Goal: Task Accomplishment & Management: Use online tool/utility

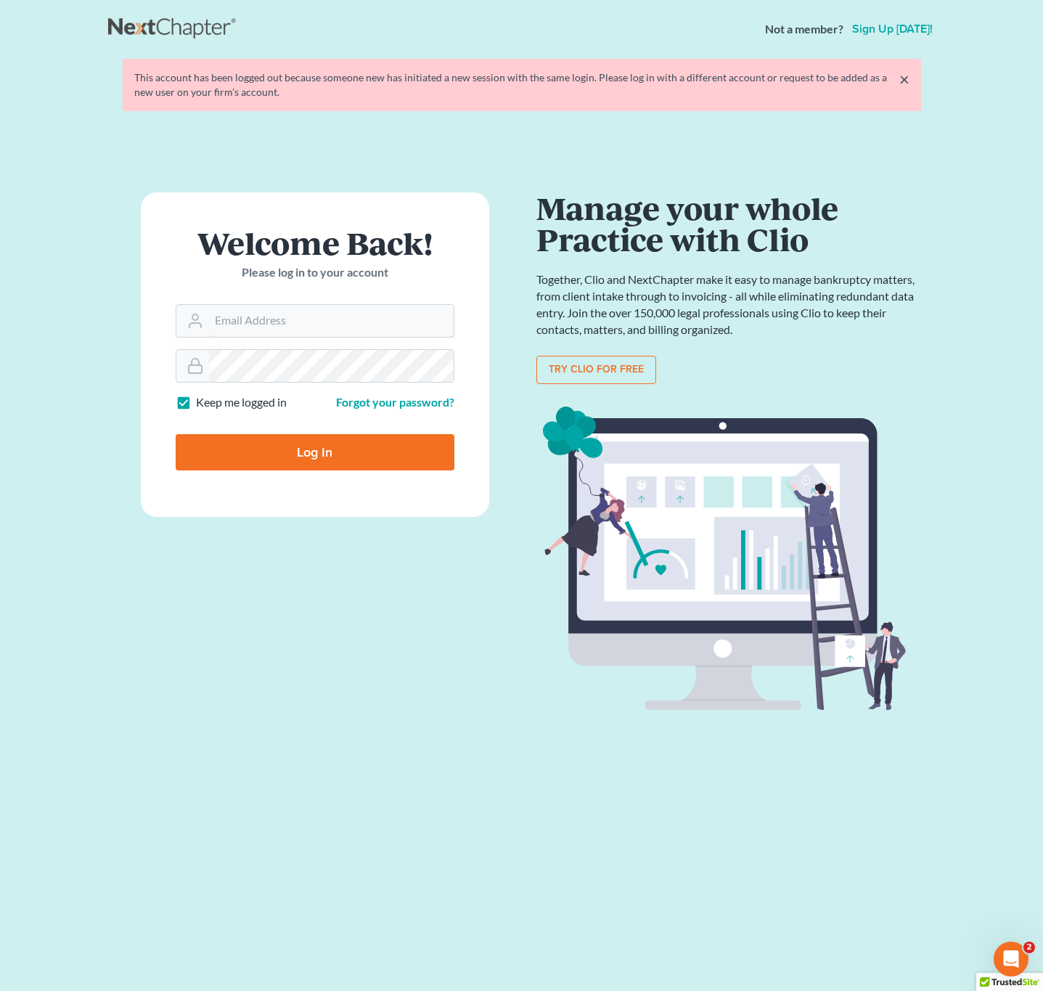
type input "pa@mvnlaw.com"
click at [310, 462] on input "Log In" at bounding box center [315, 452] width 279 height 36
type input "Thinking..."
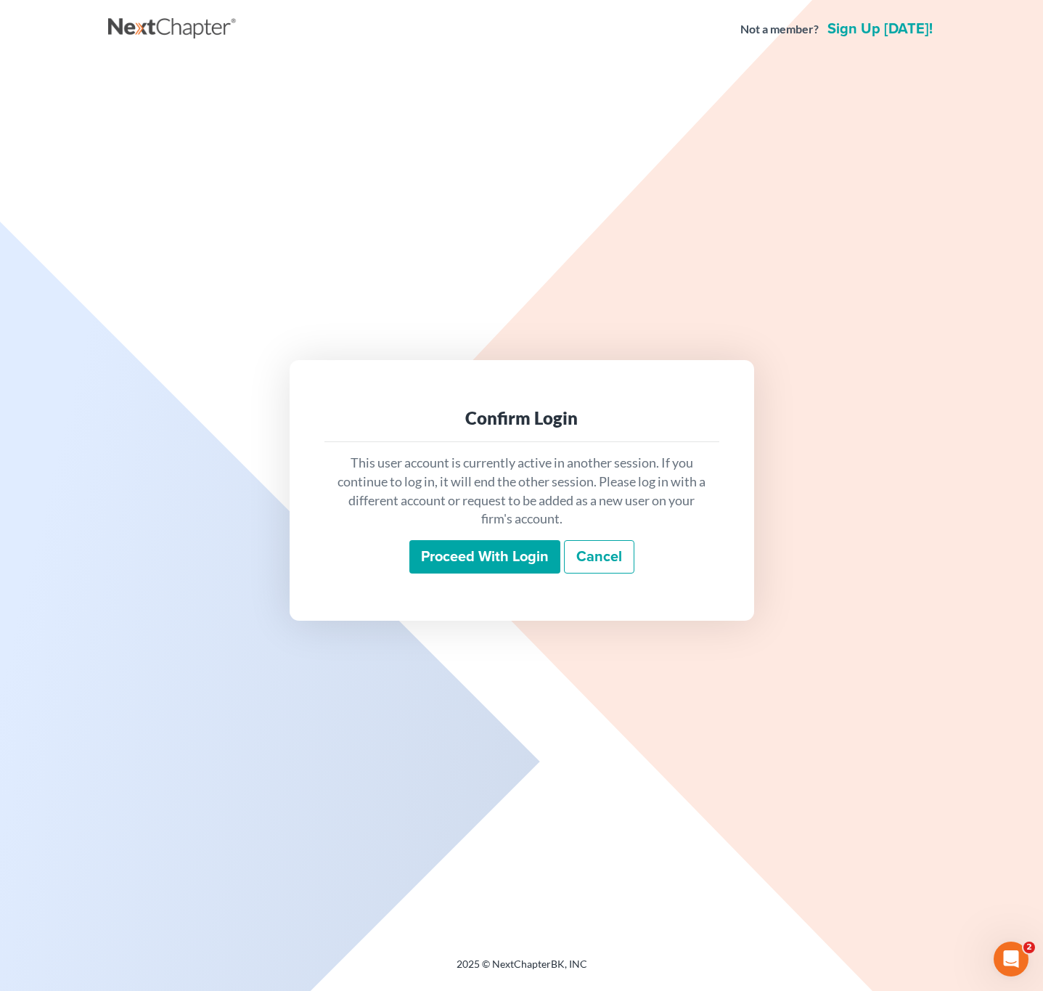
click at [455, 562] on input "Proceed with login" at bounding box center [484, 556] width 151 height 33
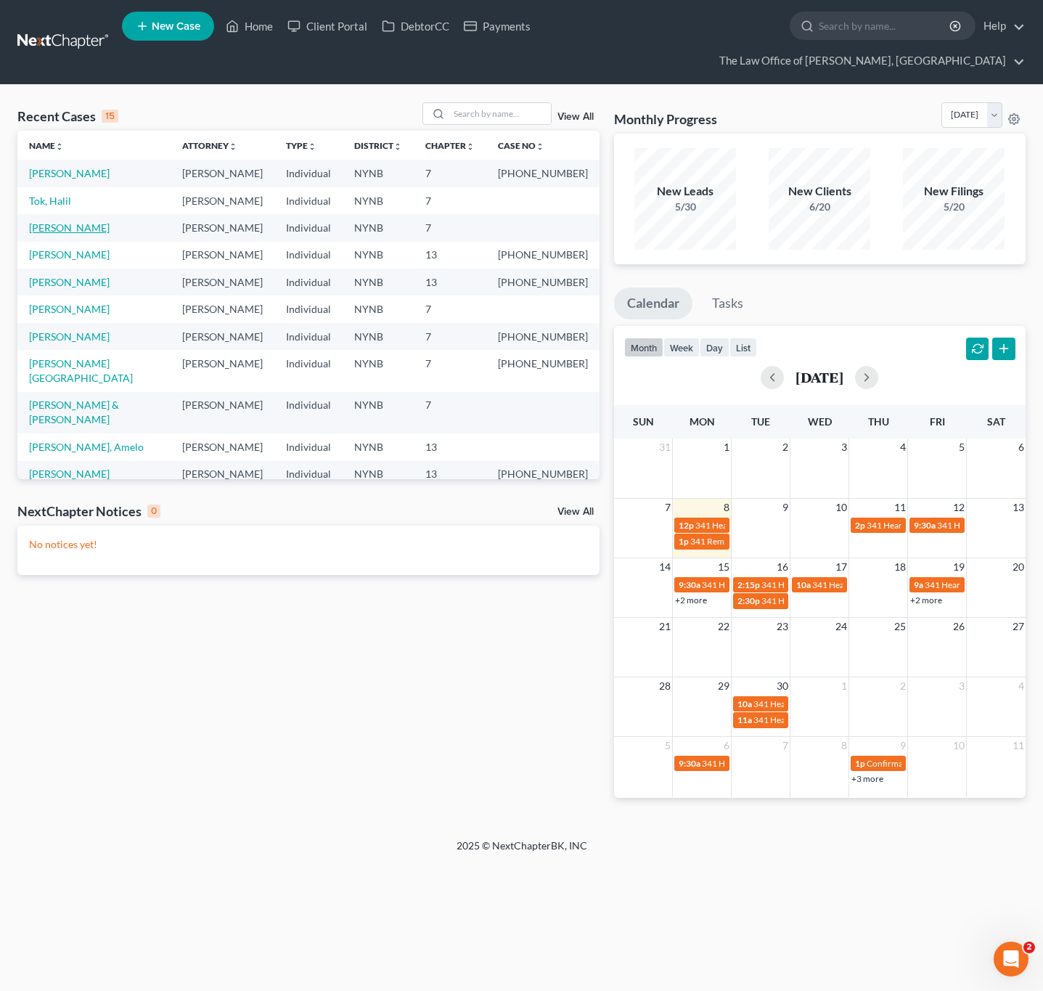
click at [98, 229] on link "Namiot, Brandon" at bounding box center [69, 227] width 81 height 12
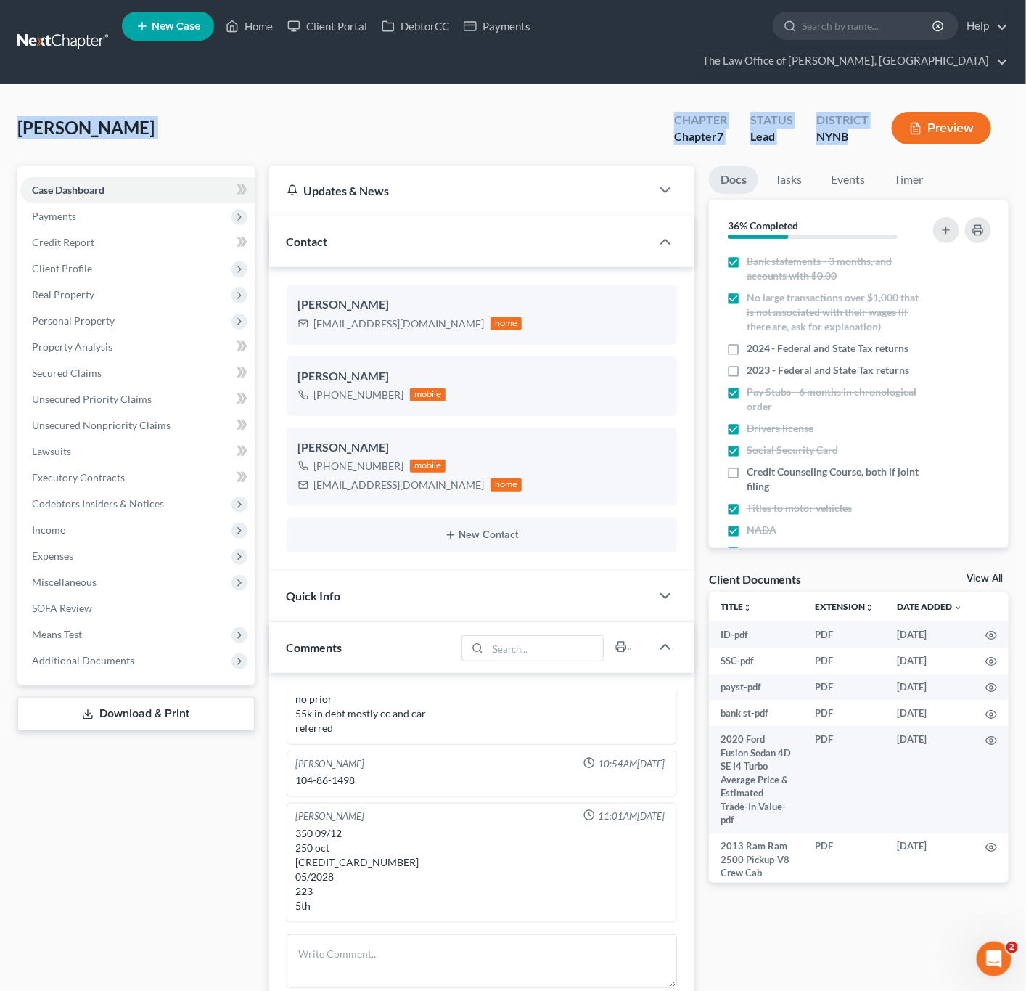
scroll to position [933, 0]
drag, startPoint x: 18, startPoint y: 127, endPoint x: 850, endPoint y: 138, distance: 831.9
click at [850, 138] on div "Namiot, Brandon Upgraded Chapter Chapter 7 Status Lead District NYNB Preview" at bounding box center [513, 133] width 992 height 63
